Goal: Check status: Check status

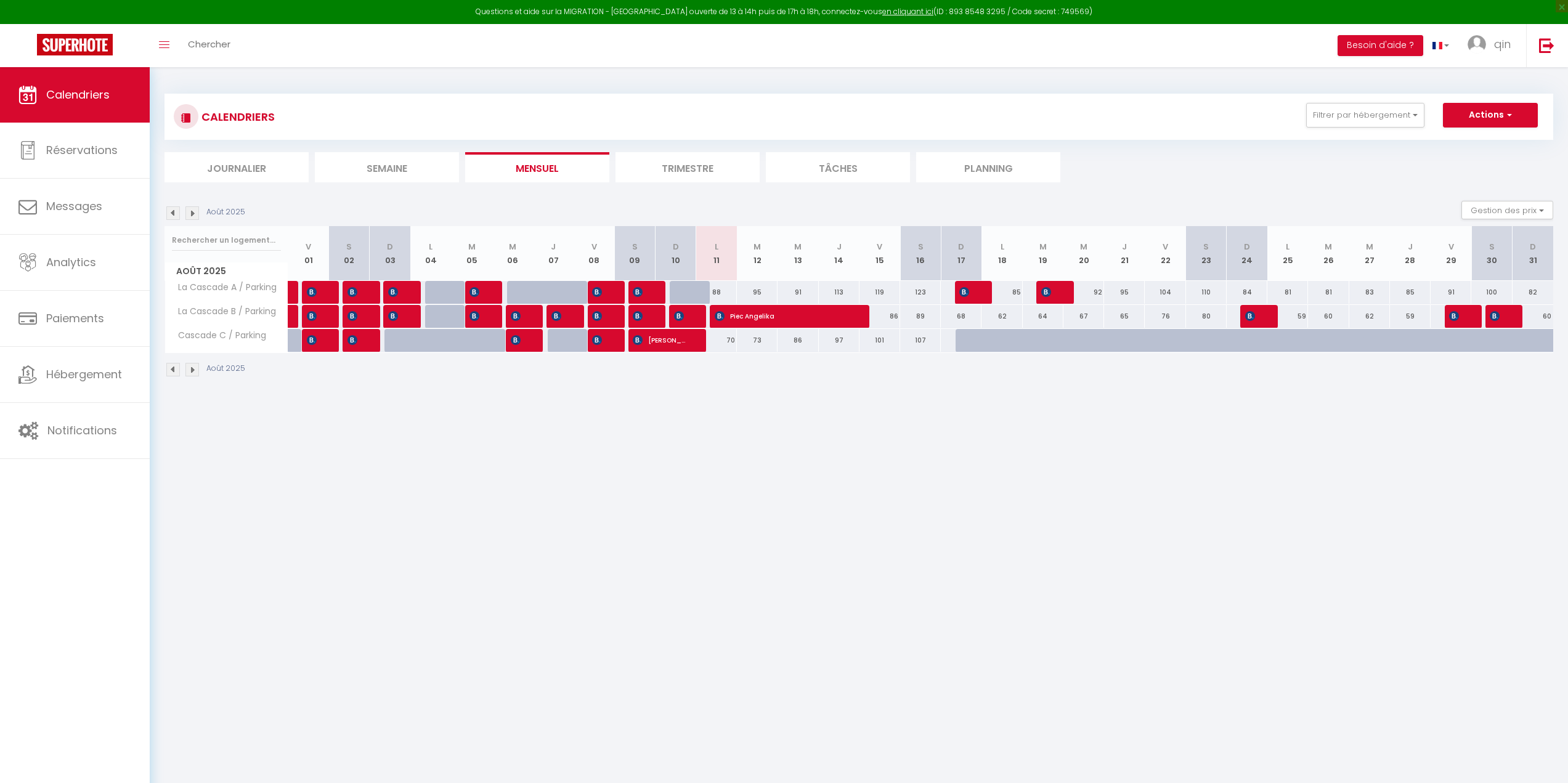
select select
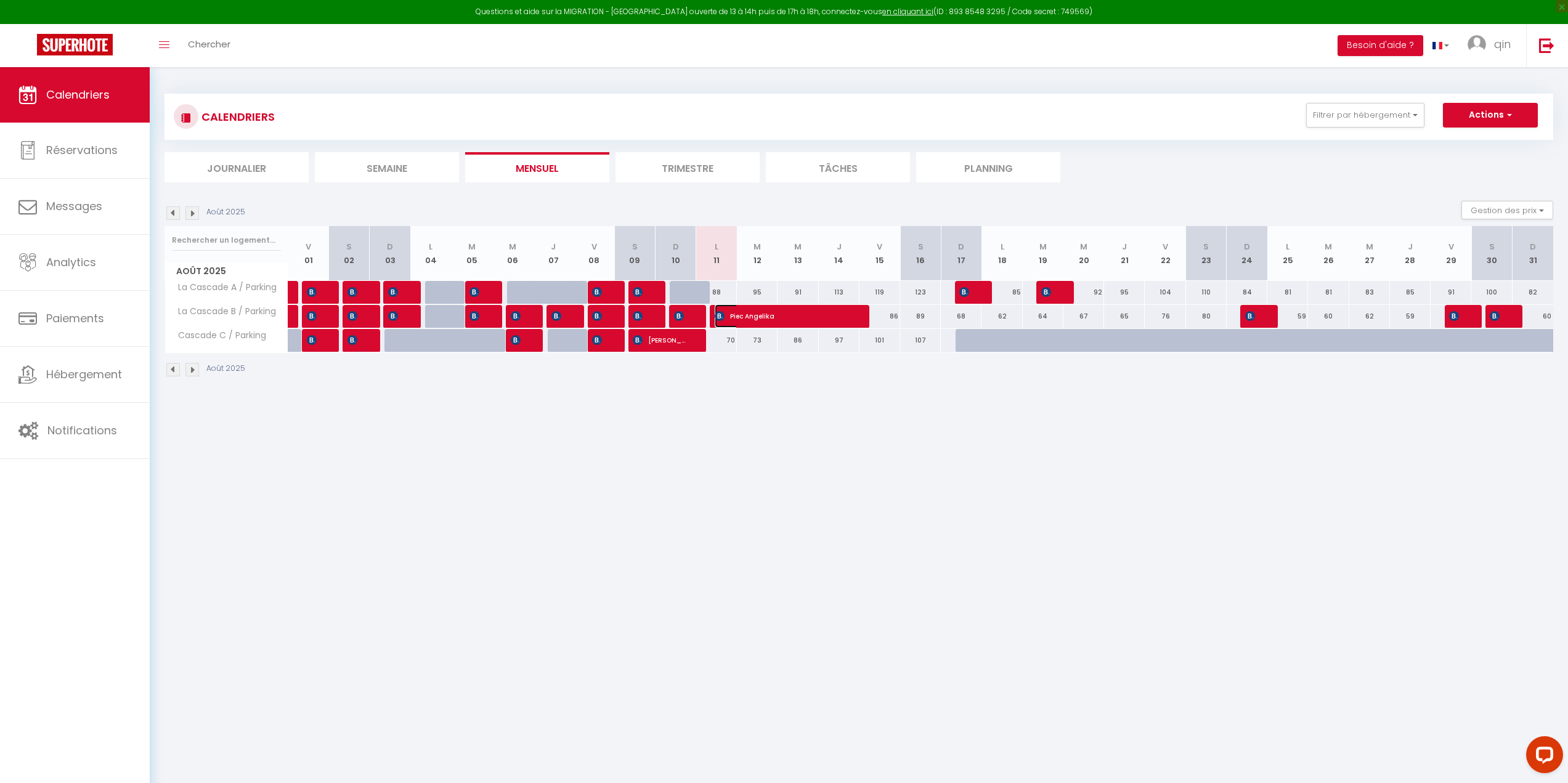
click at [748, 317] on span "Piec Angelika" at bounding box center [782, 316] width 135 height 24
select select "OK"
select select "0"
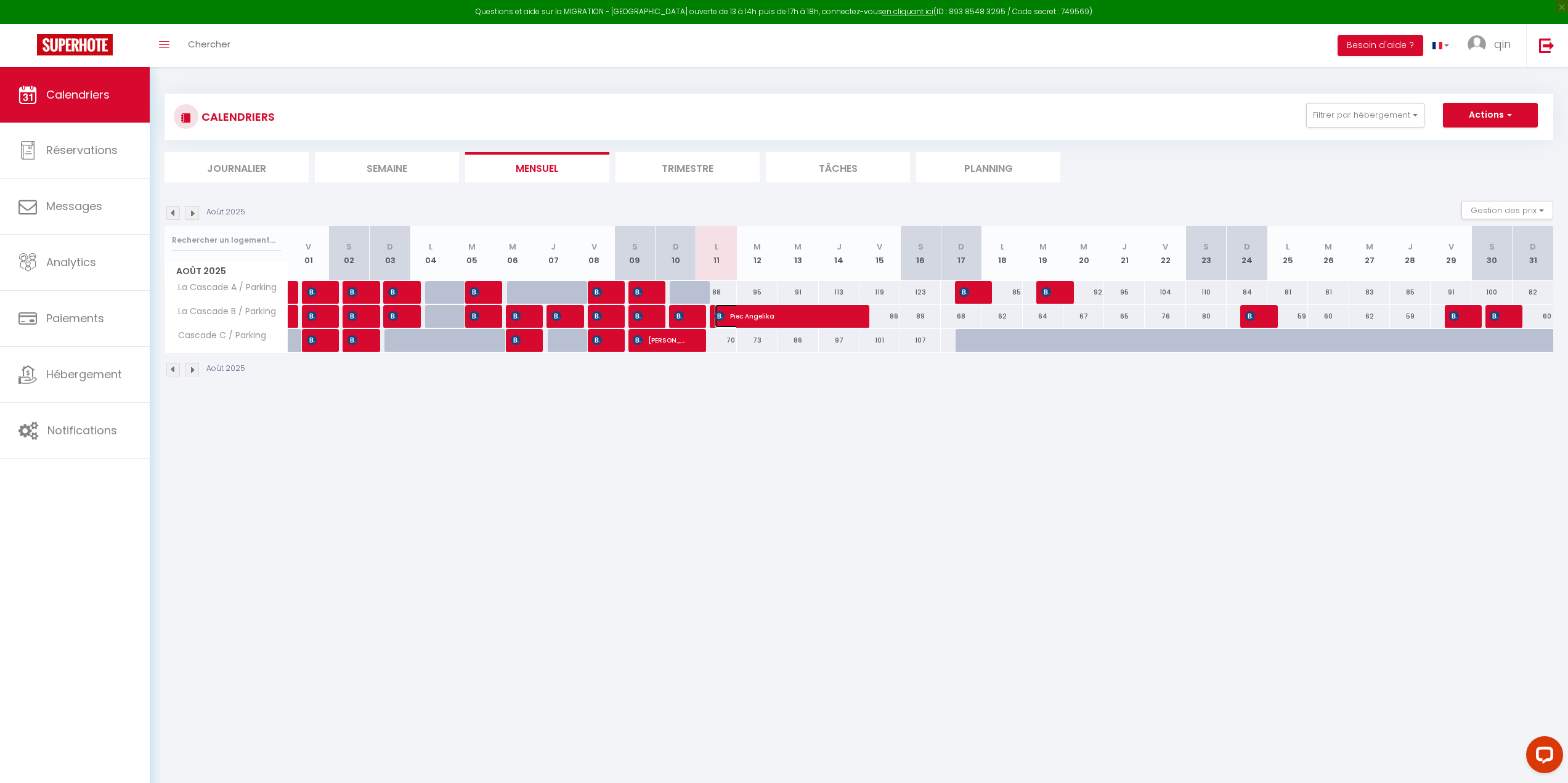
select select "1"
select select
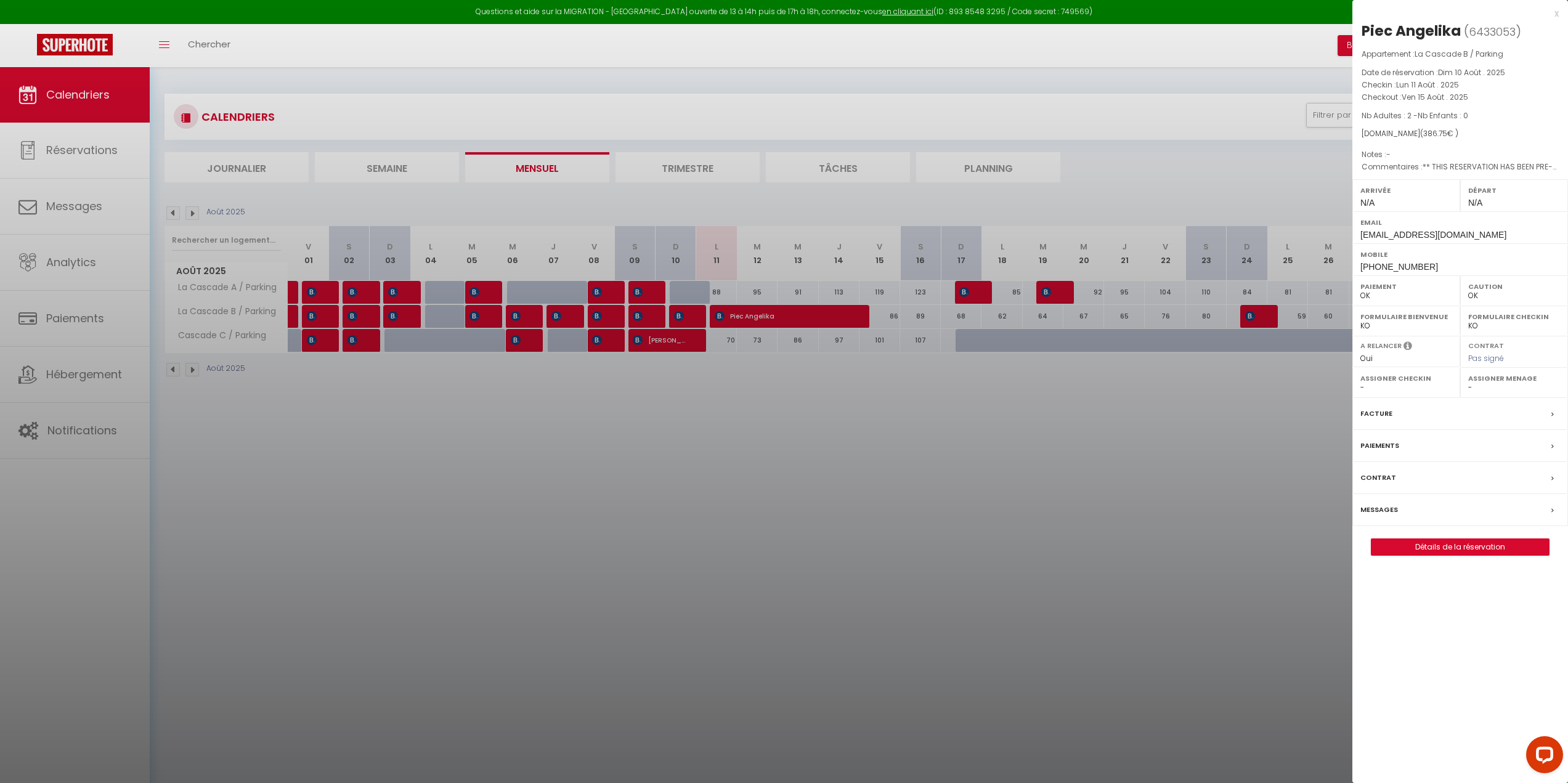
click at [795, 426] on div at bounding box center [784, 391] width 1568 height 783
